Goal: Task Accomplishment & Management: Manage account settings

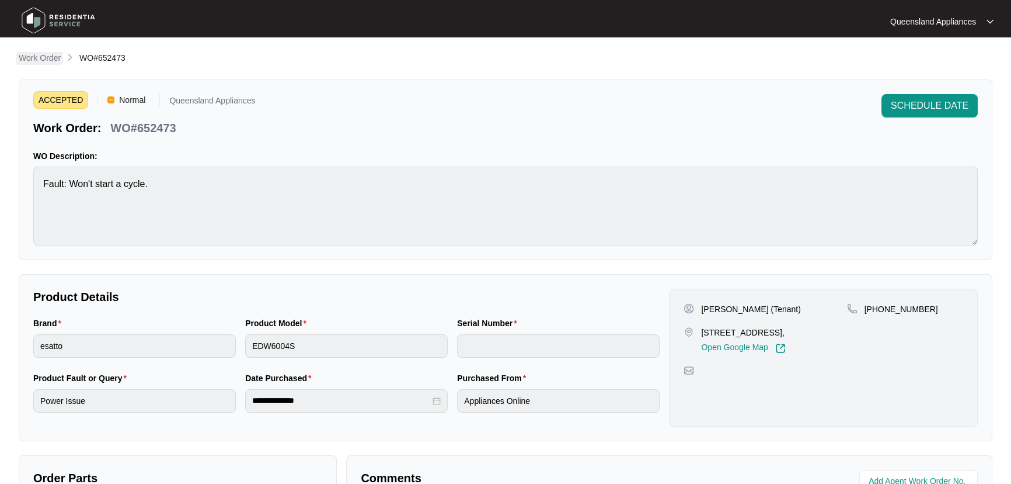
click at [47, 57] on p "Work Order" at bounding box center [40, 58] width 42 height 12
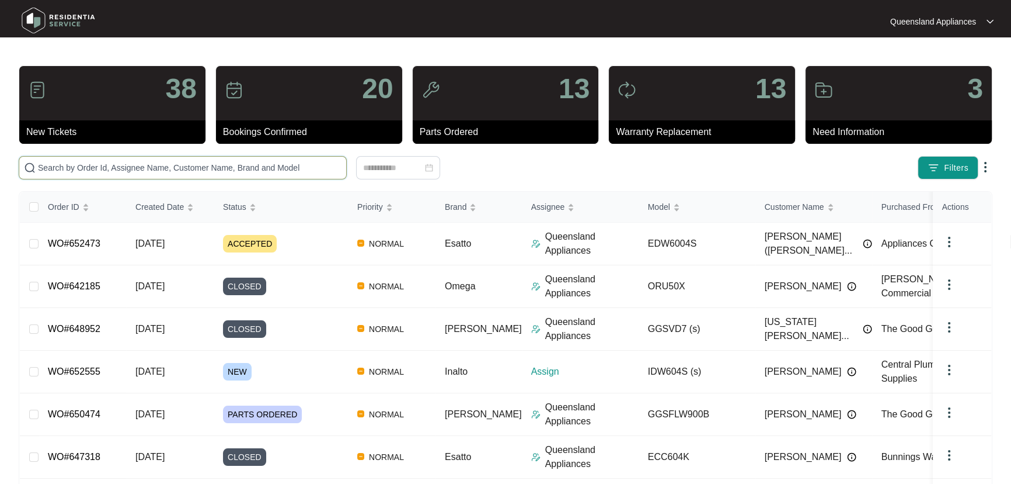
click at [293, 165] on input "text" at bounding box center [190, 167] width 304 height 13
paste input "652555"
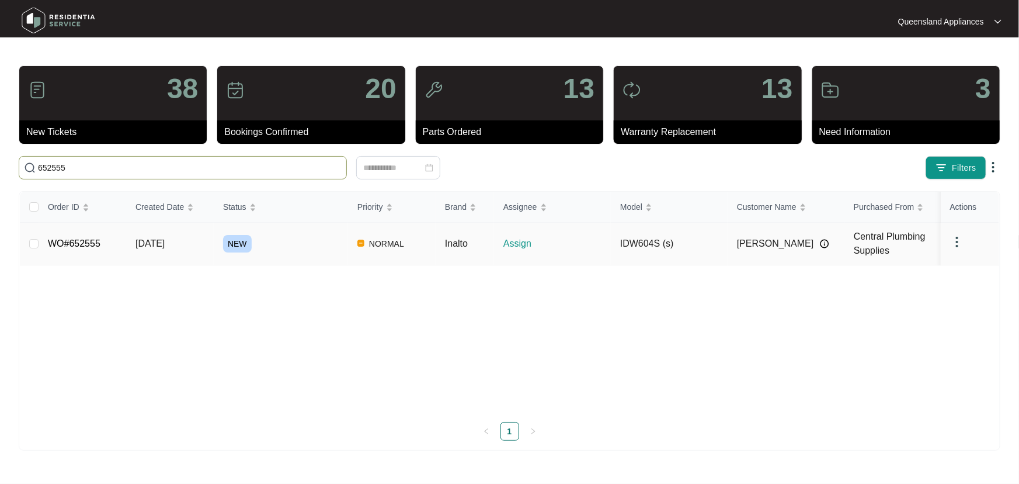
type input "652555"
click at [307, 246] on div "NEW" at bounding box center [285, 244] width 125 height 18
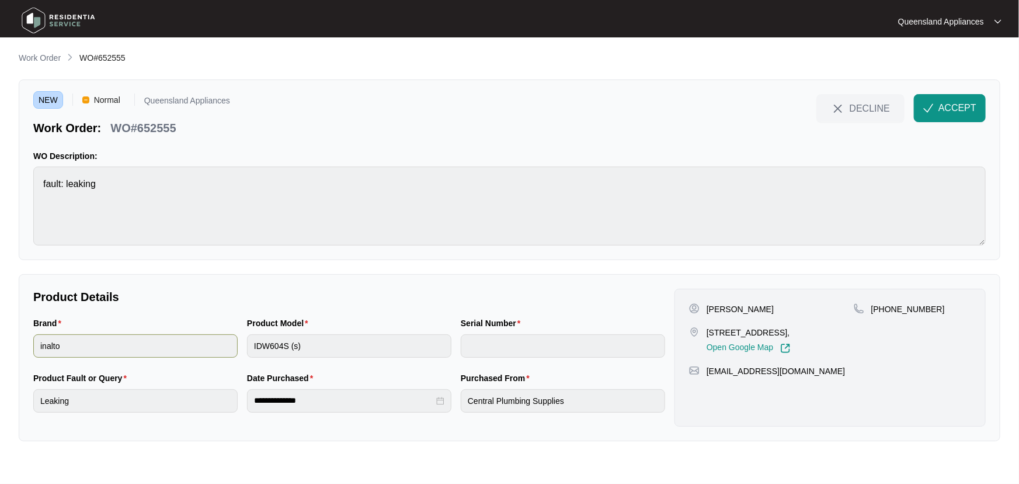
click at [228, 342] on div "Brand inalto Product Model IDW604S (s) Serial Number" at bounding box center [349, 344] width 641 height 55
click at [150, 126] on p "WO#652555" at bounding box center [142, 128] width 65 height 16
click at [150, 125] on p "WO#652555" at bounding box center [142, 128] width 65 height 16
copy p "652555"
drag, startPoint x: 927, startPoint y: 307, endPoint x: 885, endPoint y: 309, distance: 41.6
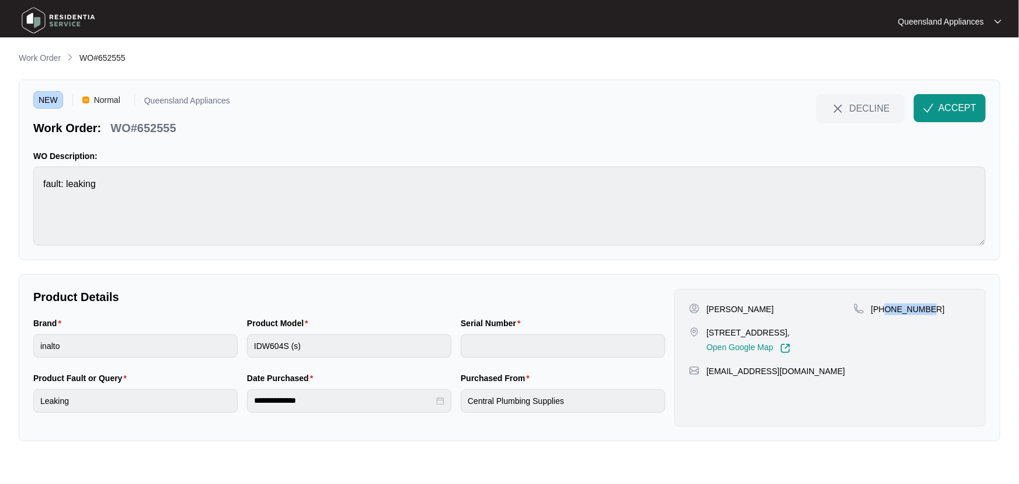
click at [885, 309] on div "[PHONE_NUMBER]" at bounding box center [912, 309] width 117 height 12
copy p "487096071"
click at [952, 105] on span "ACCEPT" at bounding box center [957, 108] width 38 height 14
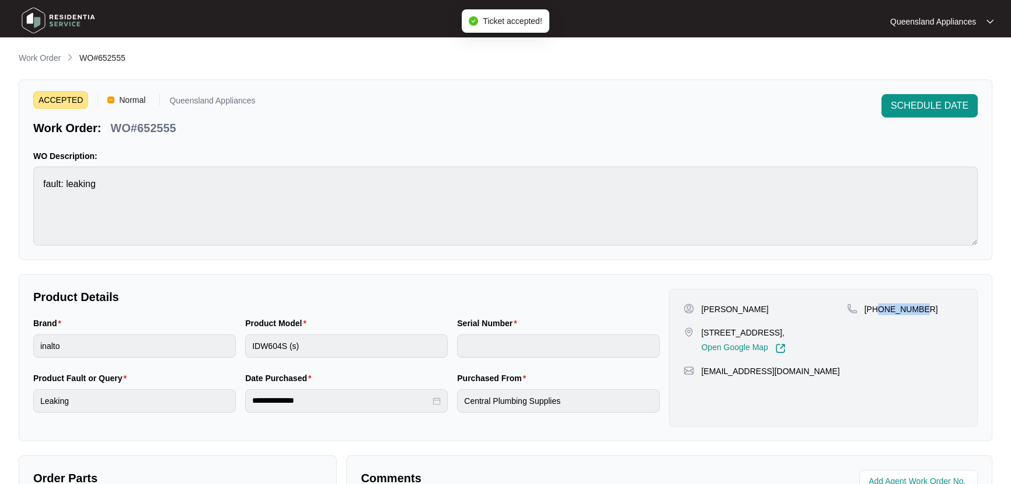
scroll to position [290, 0]
